Goal: Navigation & Orientation: Find specific page/section

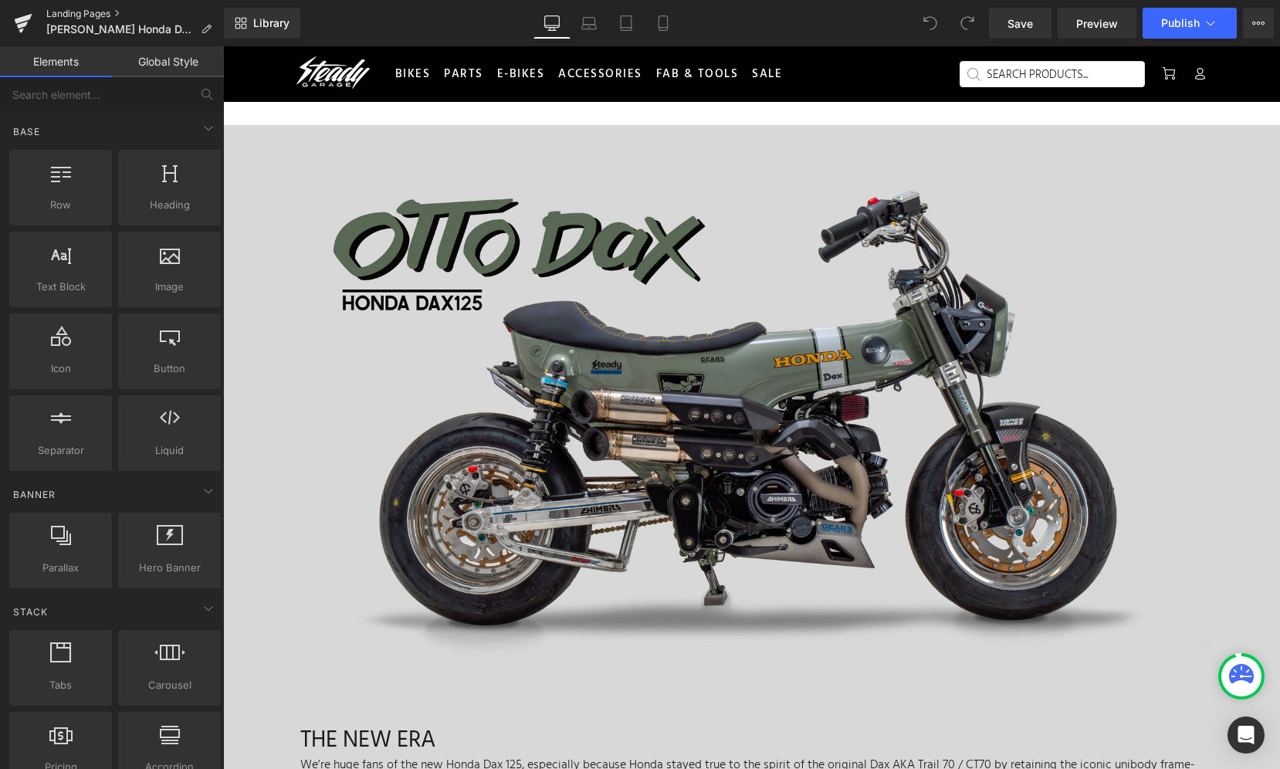
click at [78, 15] on link "Landing Pages" at bounding box center [135, 14] width 178 height 12
